Goal: Task Accomplishment & Management: Manage account settings

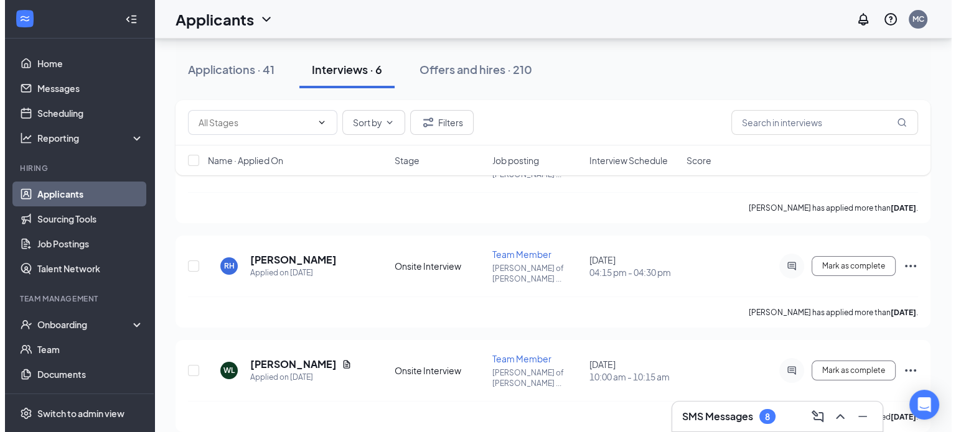
scroll to position [169, 0]
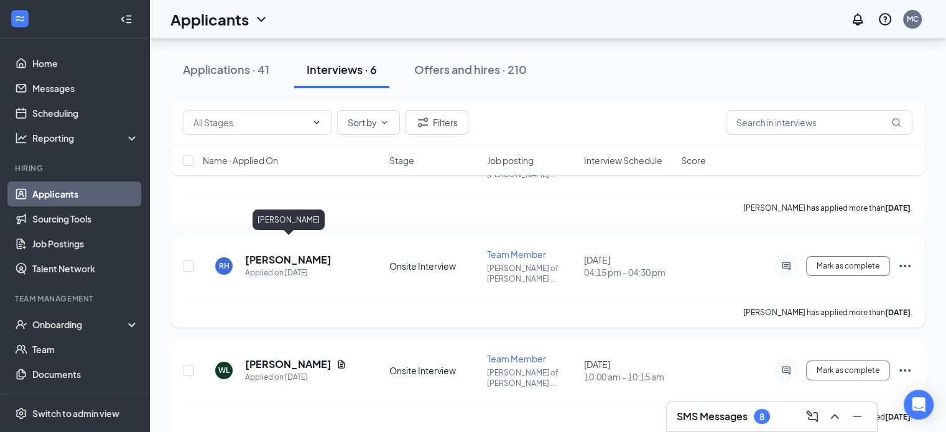
click at [312, 253] on h5 "[PERSON_NAME]" at bounding box center [288, 260] width 86 height 14
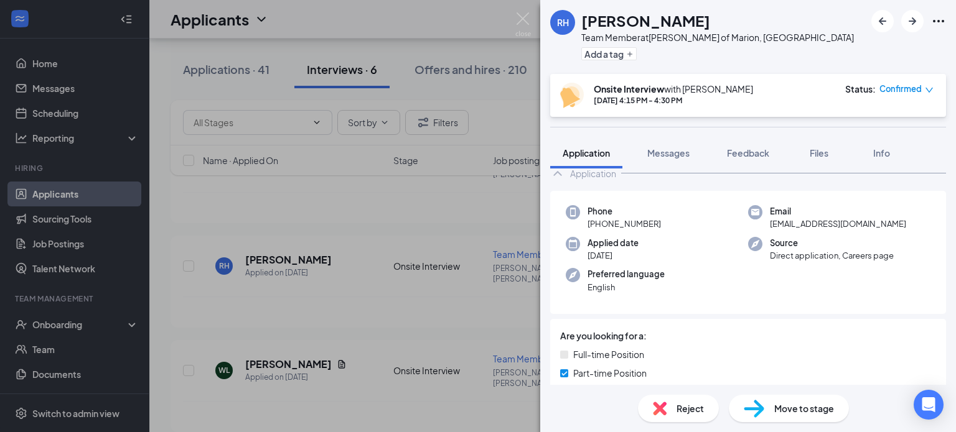
scroll to position [27, 0]
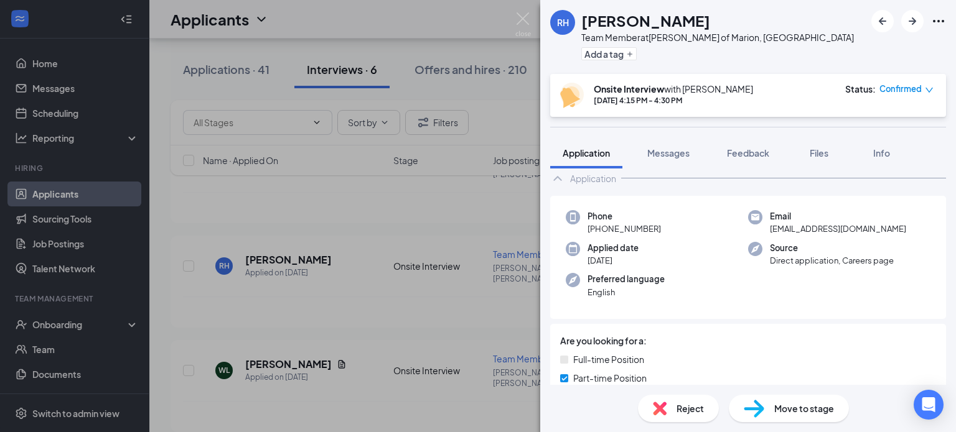
click at [849, 307] on div "Phone [PHONE_NUMBER] Email [EMAIL_ADDRESS][DOMAIN_NAME] Applied date [DATE] Sou…" at bounding box center [748, 258] width 396 height 124
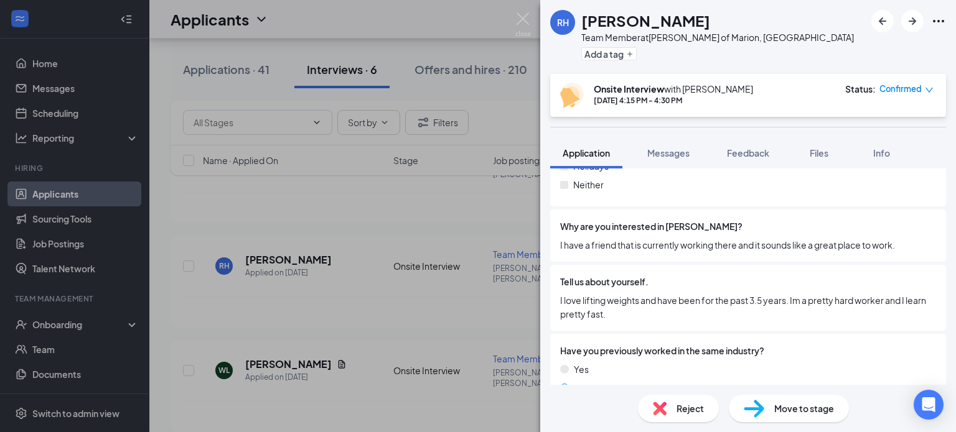
scroll to position [759, 0]
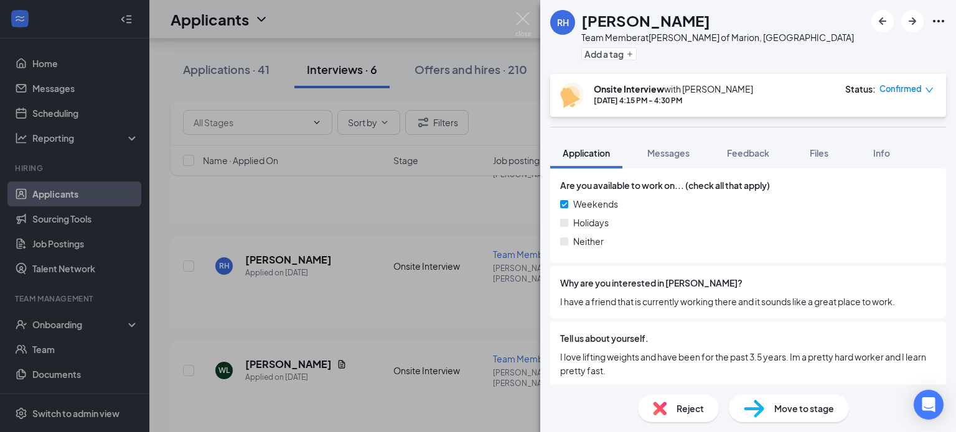
drag, startPoint x: 861, startPoint y: 275, endPoint x: 918, endPoint y: 308, distance: 66.1
click at [918, 308] on div "Why are you interested in [PERSON_NAME]? I have a friend that is currently work…" at bounding box center [748, 292] width 396 height 52
click at [796, 419] on div "Move to stage" at bounding box center [788, 408] width 120 height 27
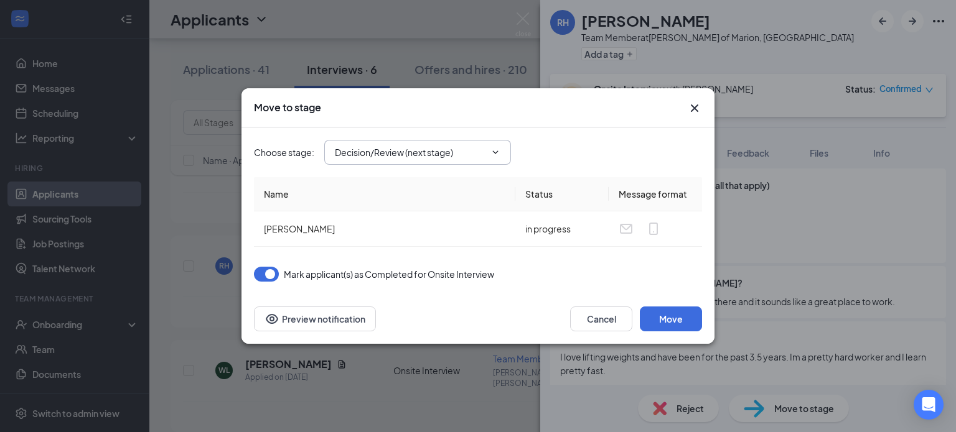
click at [453, 156] on input "Decision/Review (next stage)" at bounding box center [410, 153] width 151 height 14
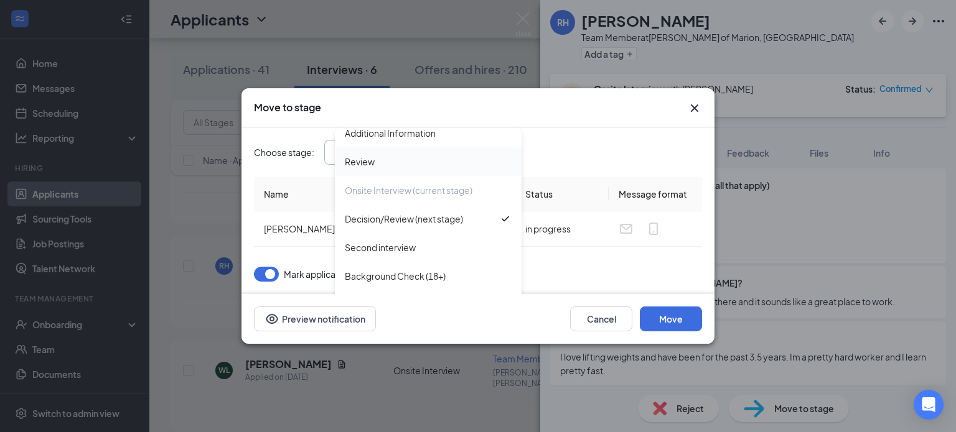
scroll to position [62, 0]
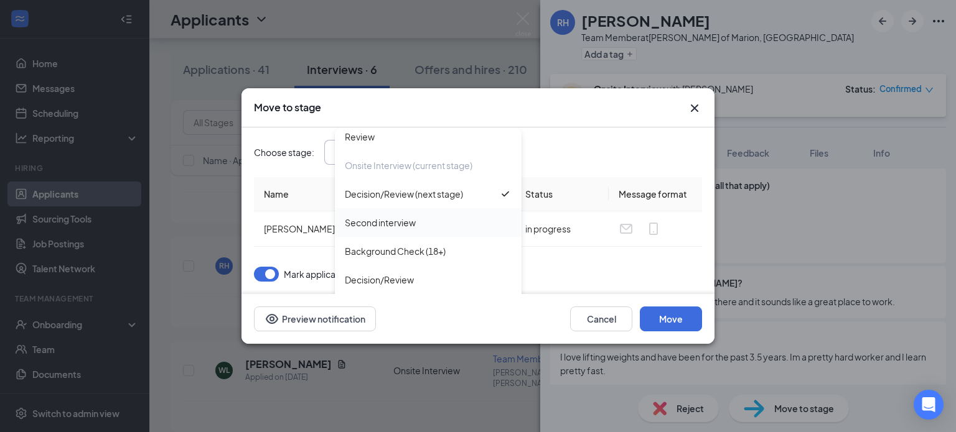
click at [447, 216] on div "Second interview" at bounding box center [428, 223] width 167 height 14
type input "Second interview"
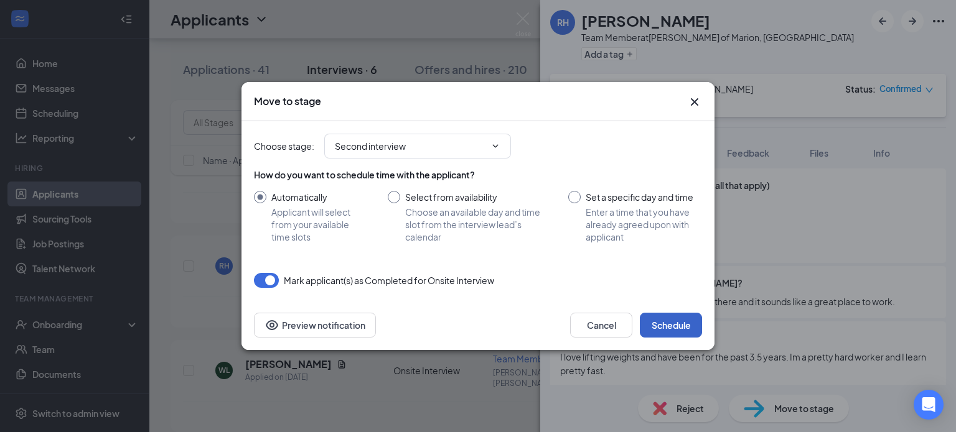
click at [665, 322] on button "Schedule" at bounding box center [671, 325] width 62 height 25
